Goal: Find specific page/section: Find specific page/section

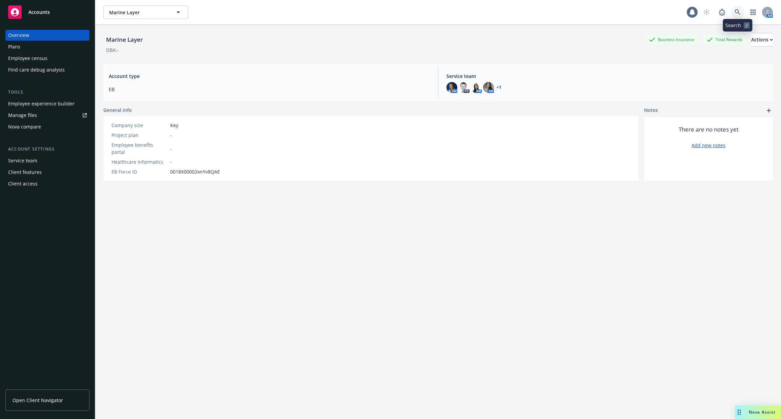
click at [741, 14] on link at bounding box center [738, 12] width 14 height 14
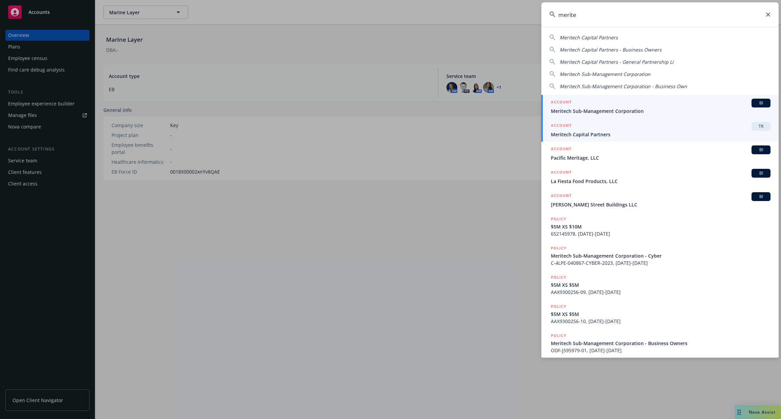
type input "merite"
click at [659, 132] on span "Meritech Capital Partners" at bounding box center [661, 134] width 220 height 7
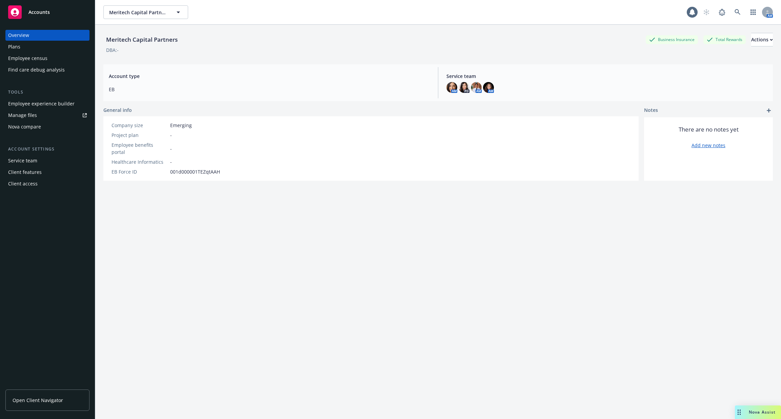
click at [63, 106] on div "Employee experience builder" at bounding box center [41, 103] width 66 height 11
click at [46, 108] on div "Employee experience builder" at bounding box center [41, 103] width 66 height 11
